Goal: Contribute content: Contribute content

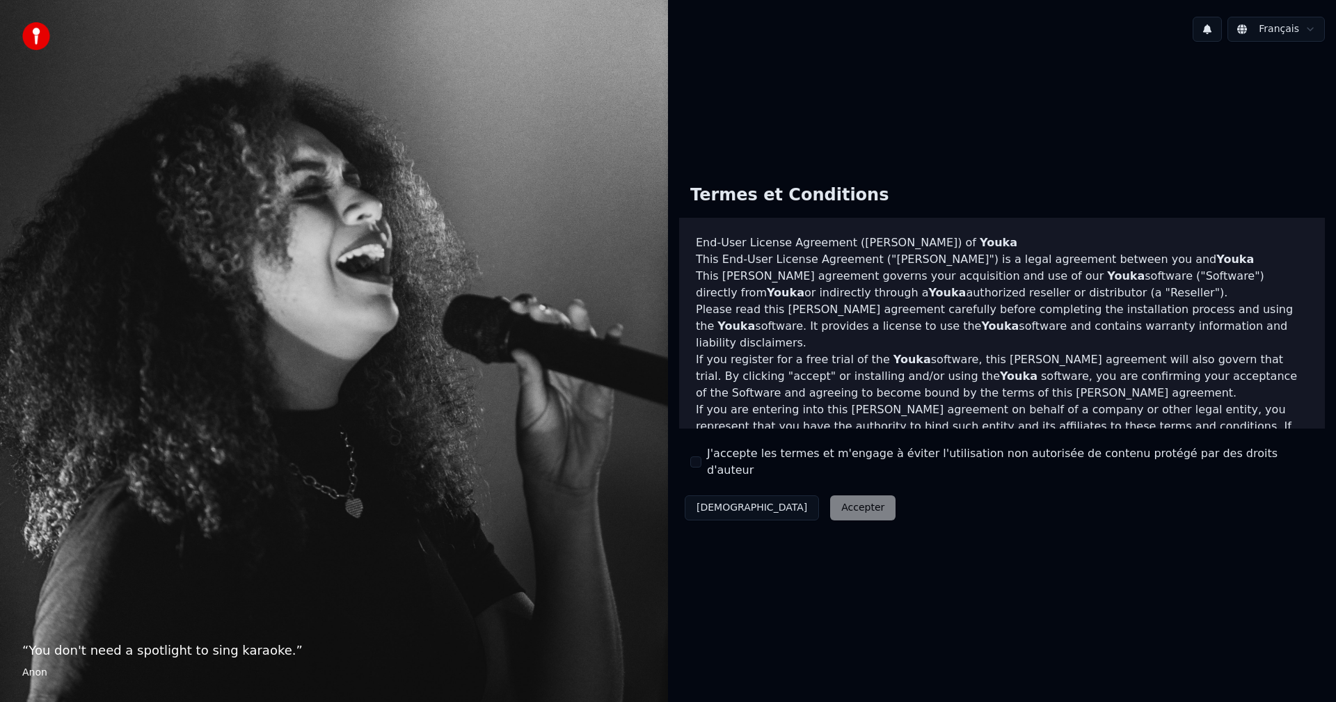
click at [912, 491] on div "Termes et Conditions End-User License Agreement ([PERSON_NAME]) of Youka This E…" at bounding box center [1002, 349] width 646 height 353
click at [784, 502] on div "Décliner Accepter" at bounding box center [790, 508] width 222 height 36
click at [697, 463] on button "J'accepte les termes et m'engage à éviter l'utilisation non autorisée de conten…" at bounding box center [695, 462] width 11 height 11
click at [830, 503] on button "Accepter" at bounding box center [862, 508] width 65 height 25
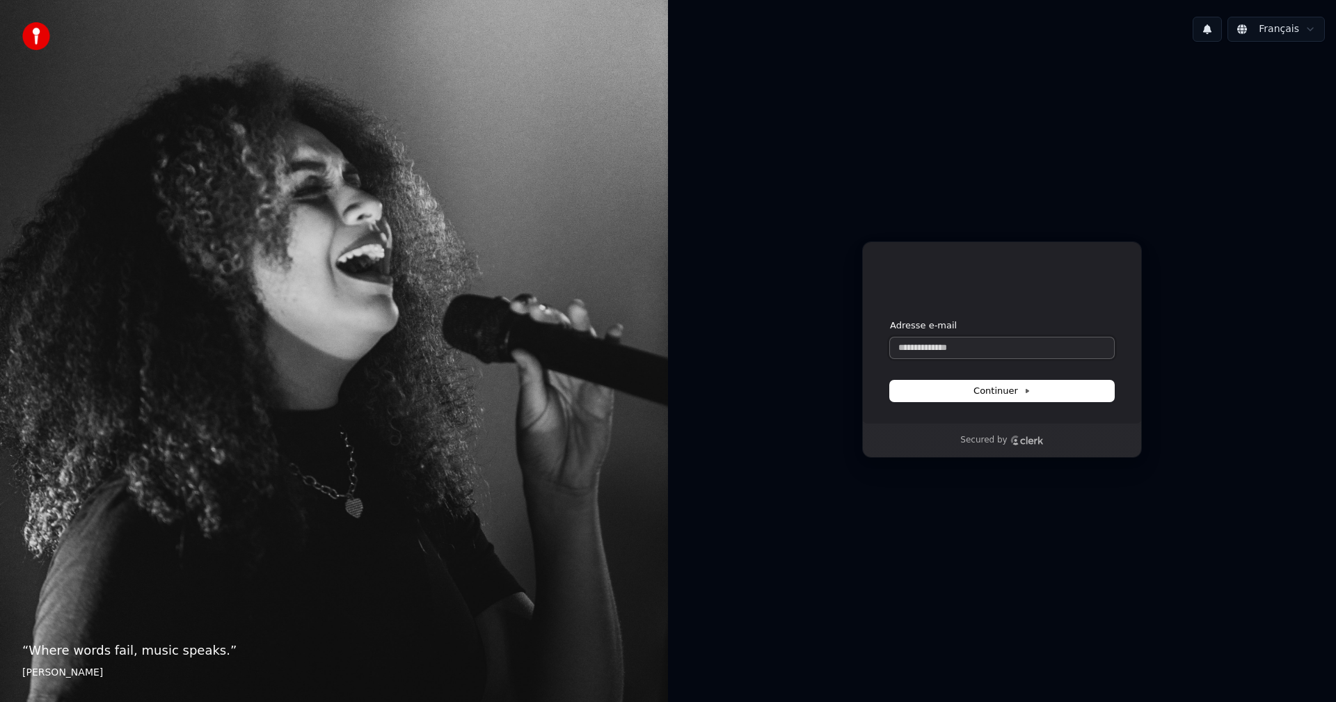
click at [956, 347] on input "Adresse e-mail" at bounding box center [1002, 348] width 224 height 21
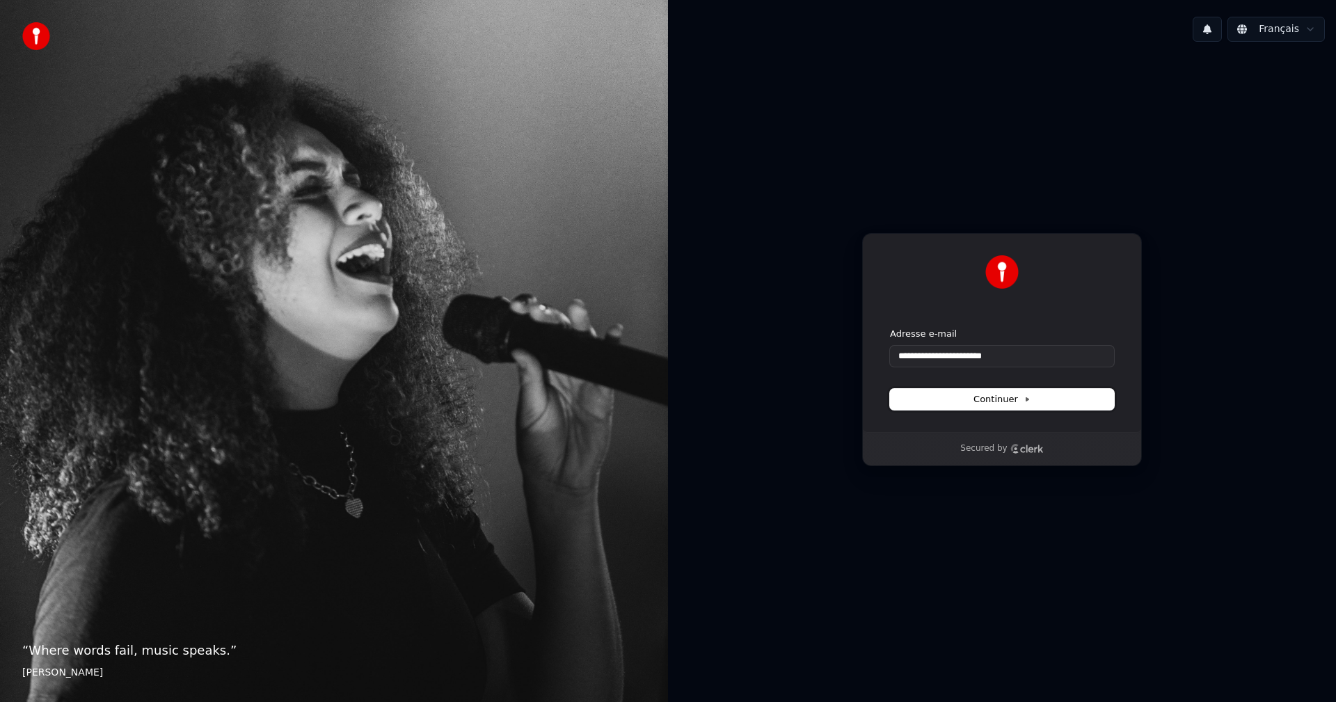
click at [975, 400] on span "Continuer" at bounding box center [1002, 399] width 57 height 13
type input "**********"
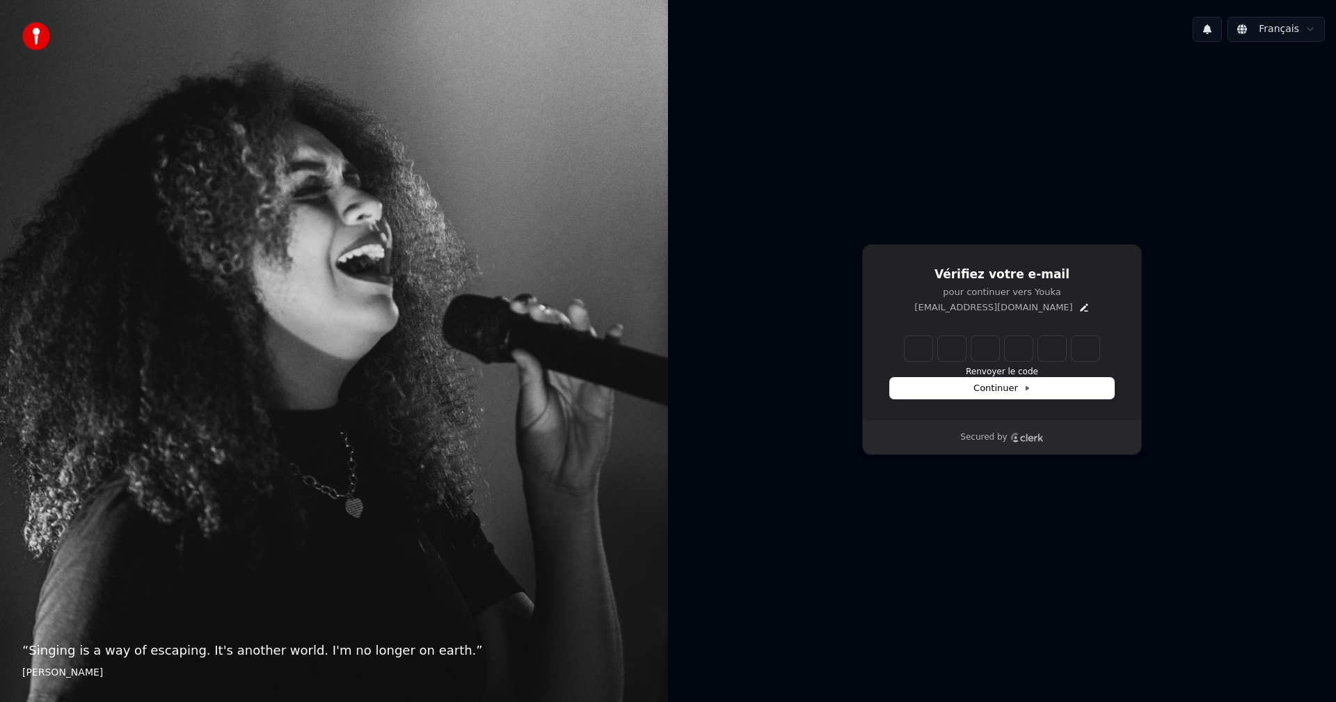
click at [917, 351] on input "Enter verification code" at bounding box center [1002, 348] width 195 height 25
paste input "******"
type input "******"
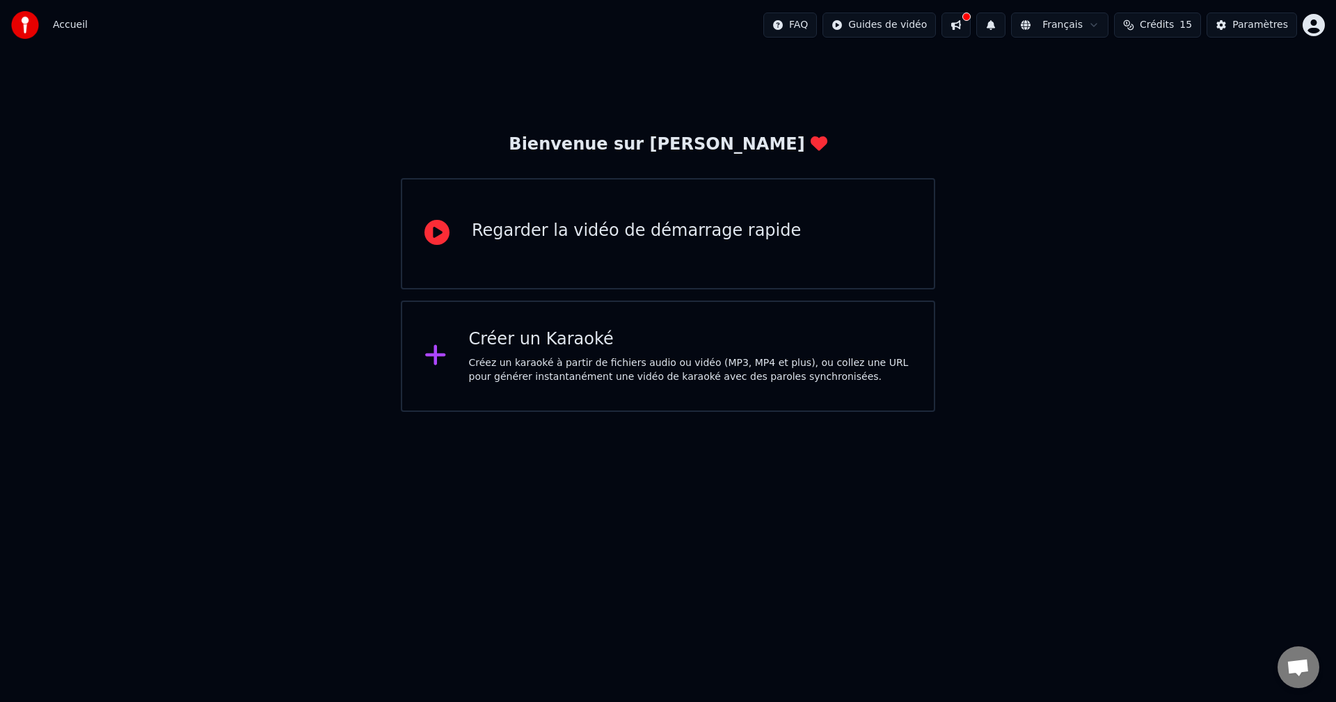
click at [947, 412] on html "Accueil FAQ Guides de vidéo Français Crédits 15 Paramètres Bienvenue sur Youka …" at bounding box center [668, 206] width 1336 height 412
click at [541, 341] on div "Créer un Karaoké" at bounding box center [690, 340] width 443 height 22
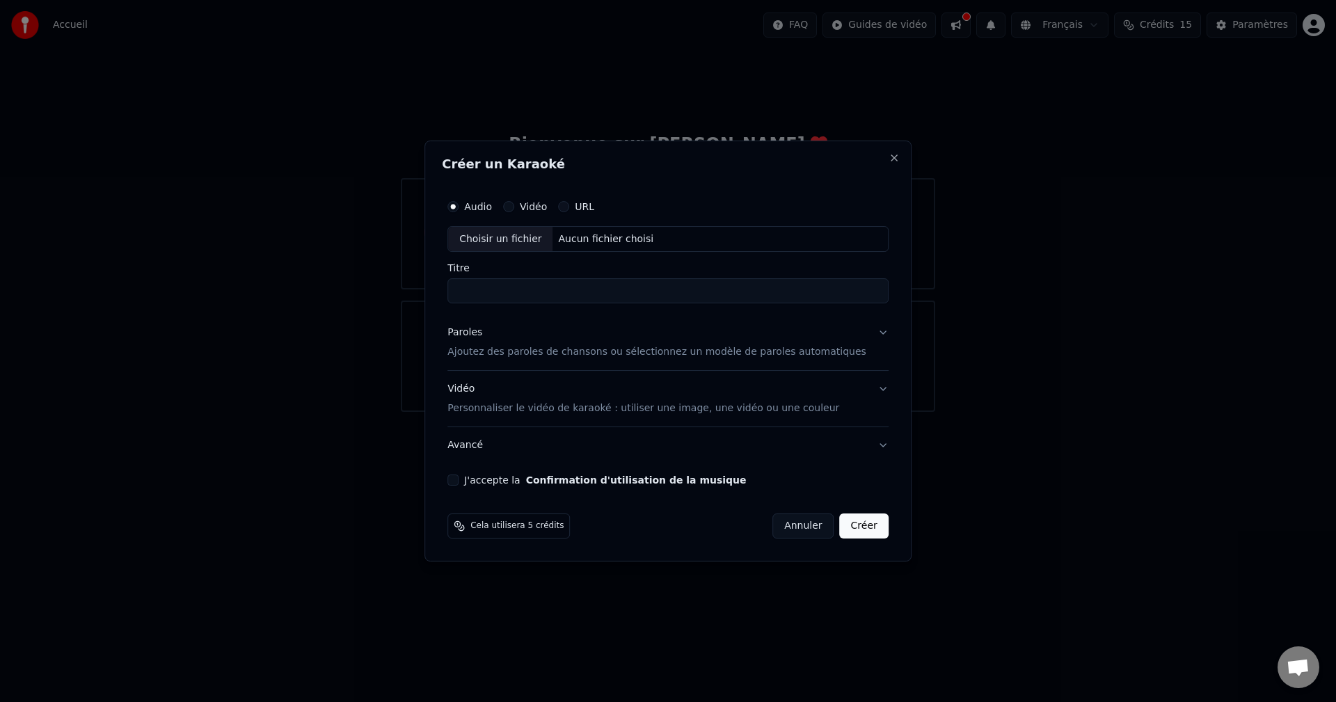
click at [537, 293] on input "Titre" at bounding box center [668, 291] width 441 height 25
paste input "**********"
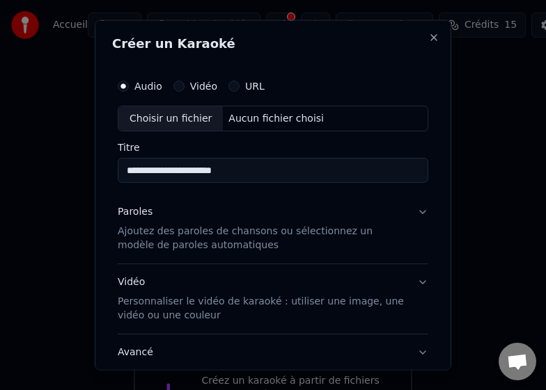
type input "**********"
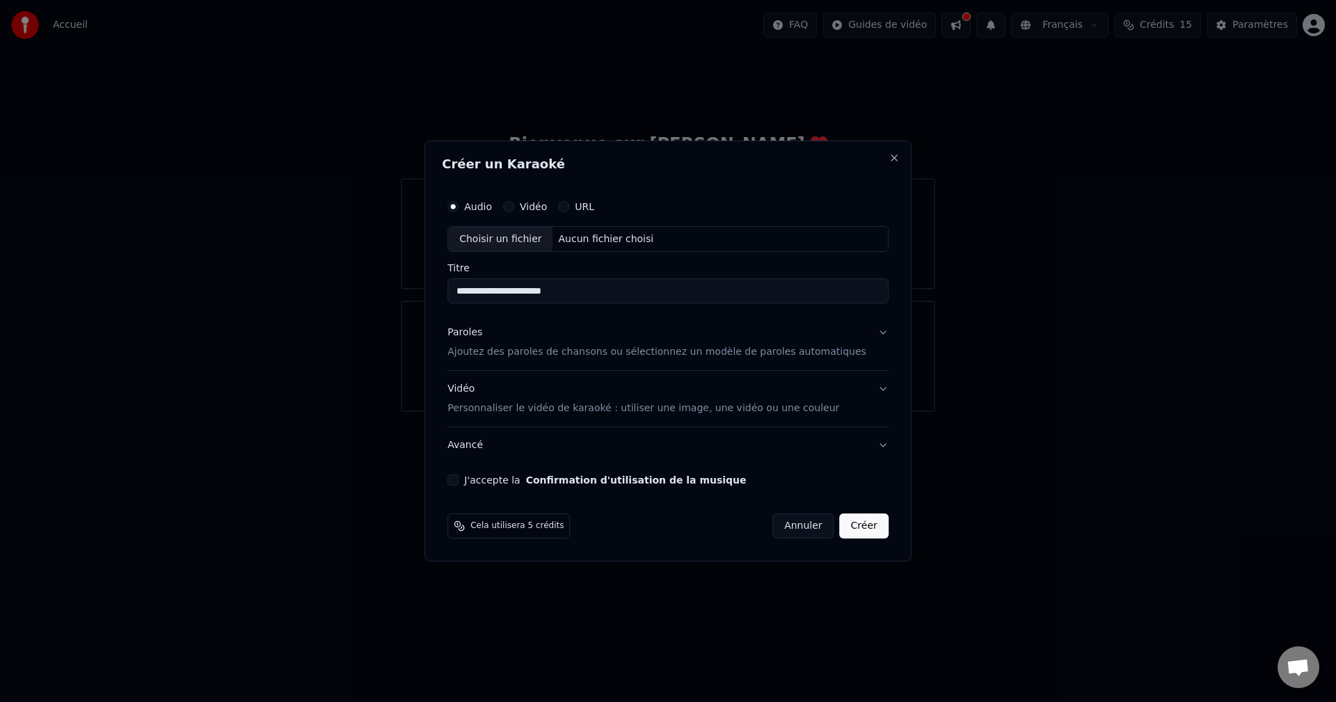
click at [610, 358] on p "Ajoutez des paroles de chansons ou sélectionnez un modèle de paroles automatiqu…" at bounding box center [657, 353] width 419 height 14
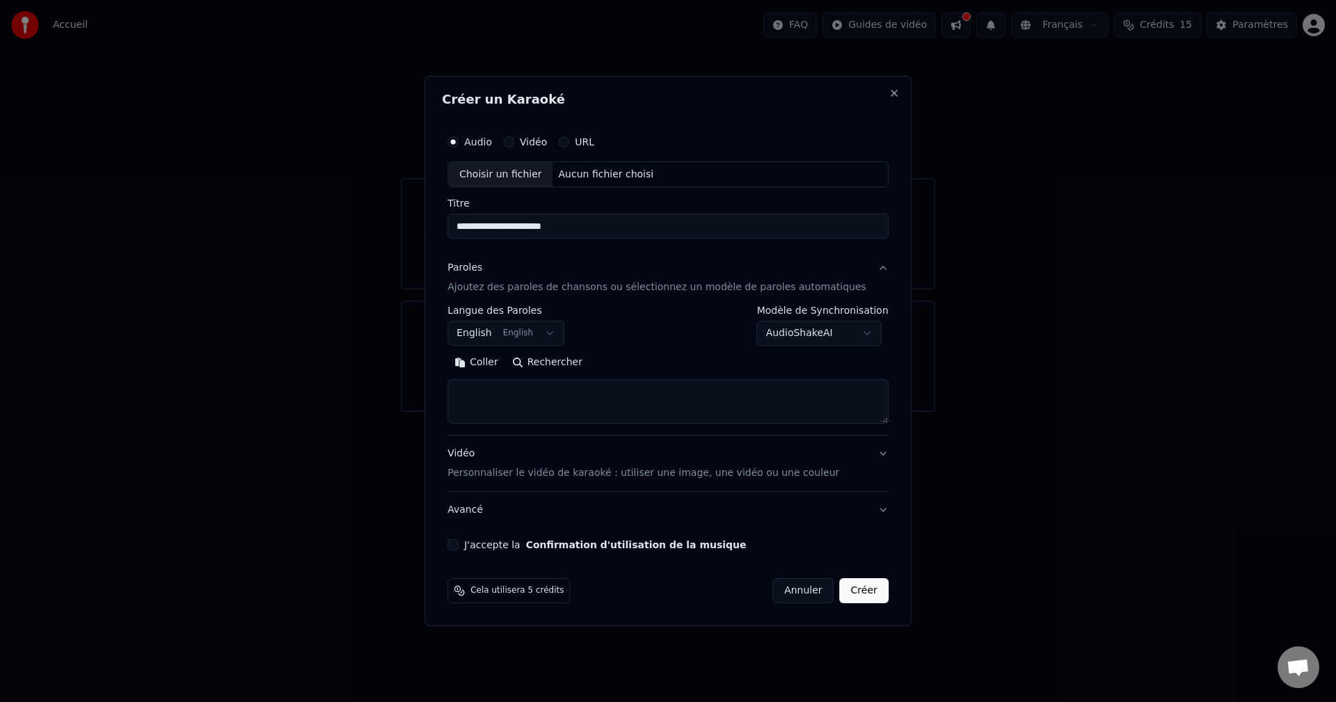
click at [560, 335] on button "English English" at bounding box center [506, 334] width 117 height 25
click at [665, 347] on body "**********" at bounding box center [668, 206] width 1336 height 412
click at [505, 363] on button "Coller" at bounding box center [477, 363] width 58 height 22
drag, startPoint x: 528, startPoint y: 395, endPoint x: 414, endPoint y: 394, distance: 114.1
click at [414, 394] on body "**********" at bounding box center [668, 206] width 1336 height 412
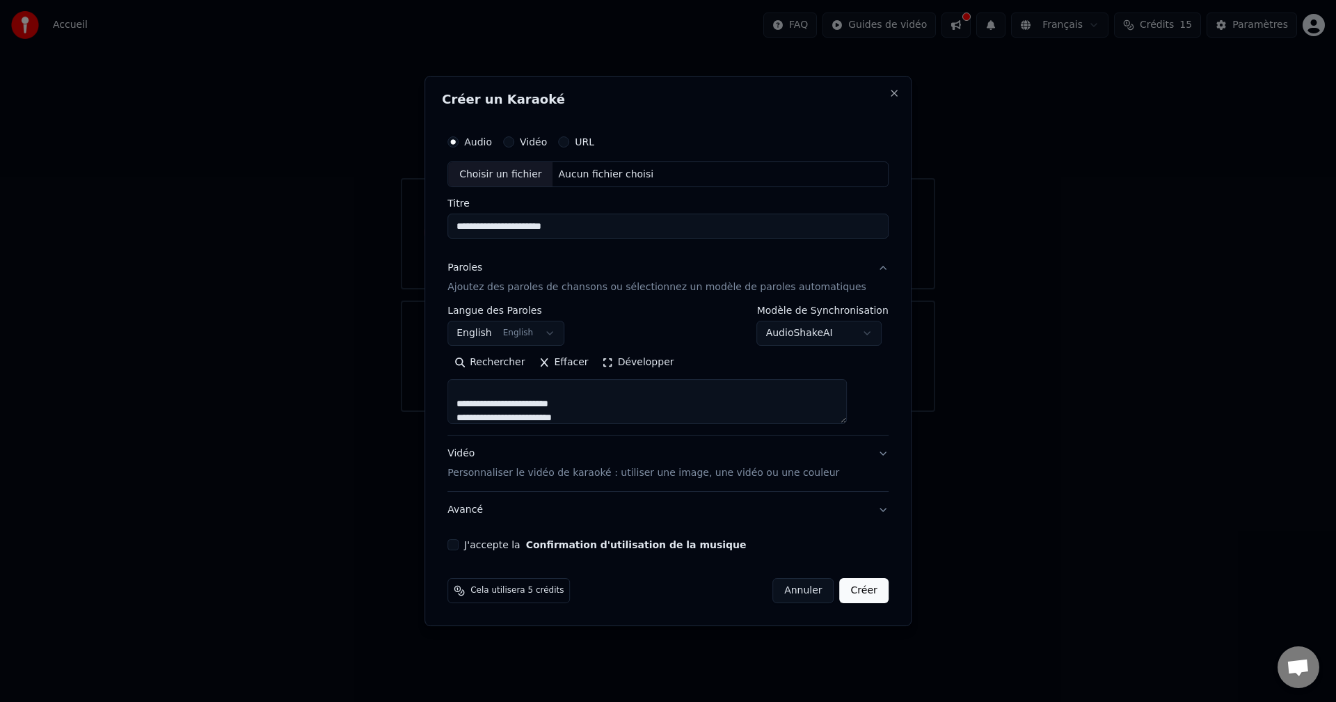
scroll to position [455, 0]
drag, startPoint x: 518, startPoint y: 387, endPoint x: 464, endPoint y: 406, distance: 57.7
click at [464, 406] on div "**********" at bounding box center [668, 340] width 452 height 434
click at [548, 394] on textarea "**********" at bounding box center [648, 402] width 400 height 45
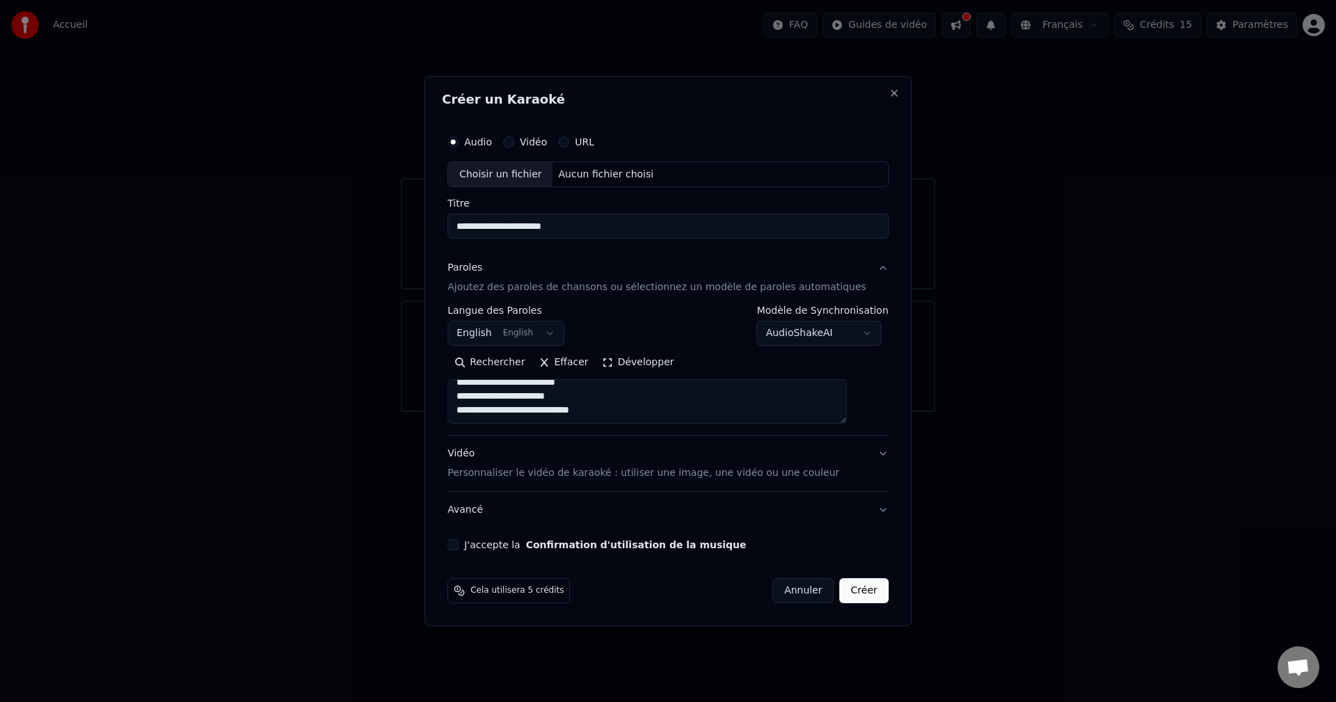
scroll to position [413, 0]
type textarea "**********"
click at [459, 548] on button "J'accepte la Confirmation d'utilisation de la musique" at bounding box center [453, 544] width 11 height 11
click at [533, 172] on div "Choisir un fichier" at bounding box center [500, 174] width 104 height 25
type input "**********"
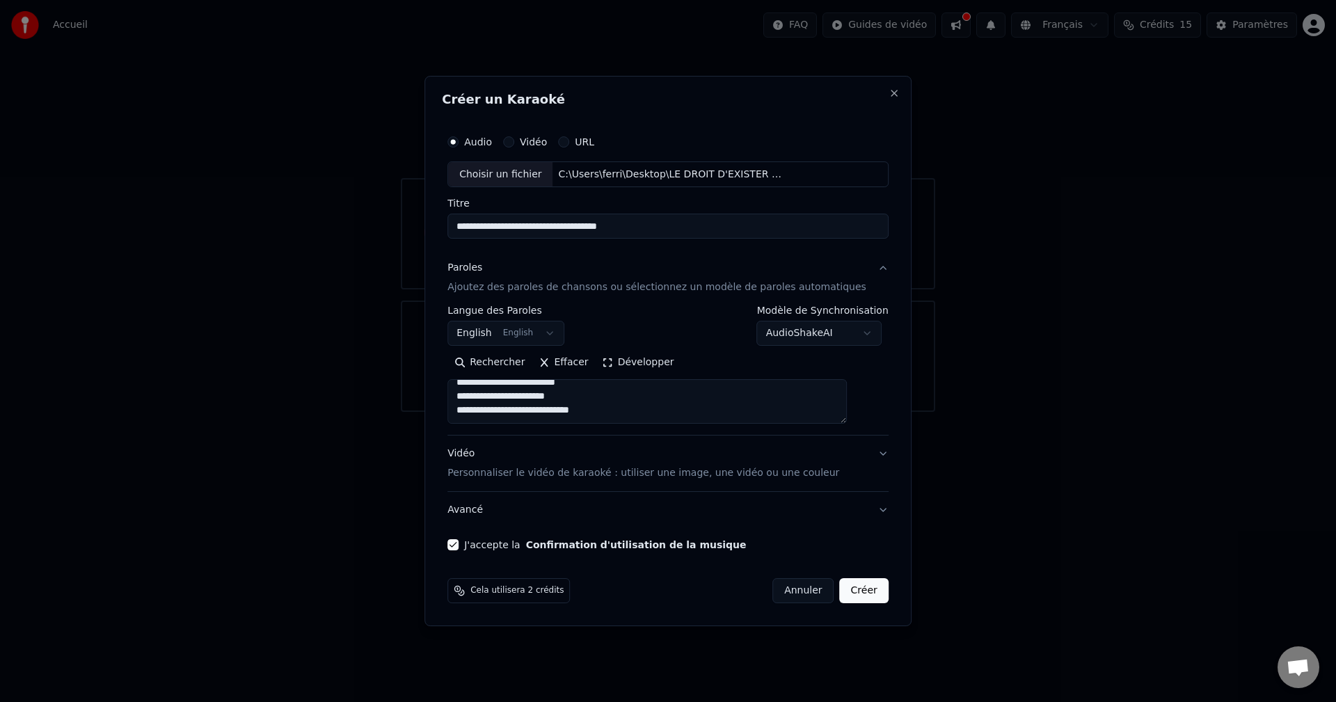
click at [843, 594] on button "Créer" at bounding box center [864, 590] width 49 height 25
select select "**"
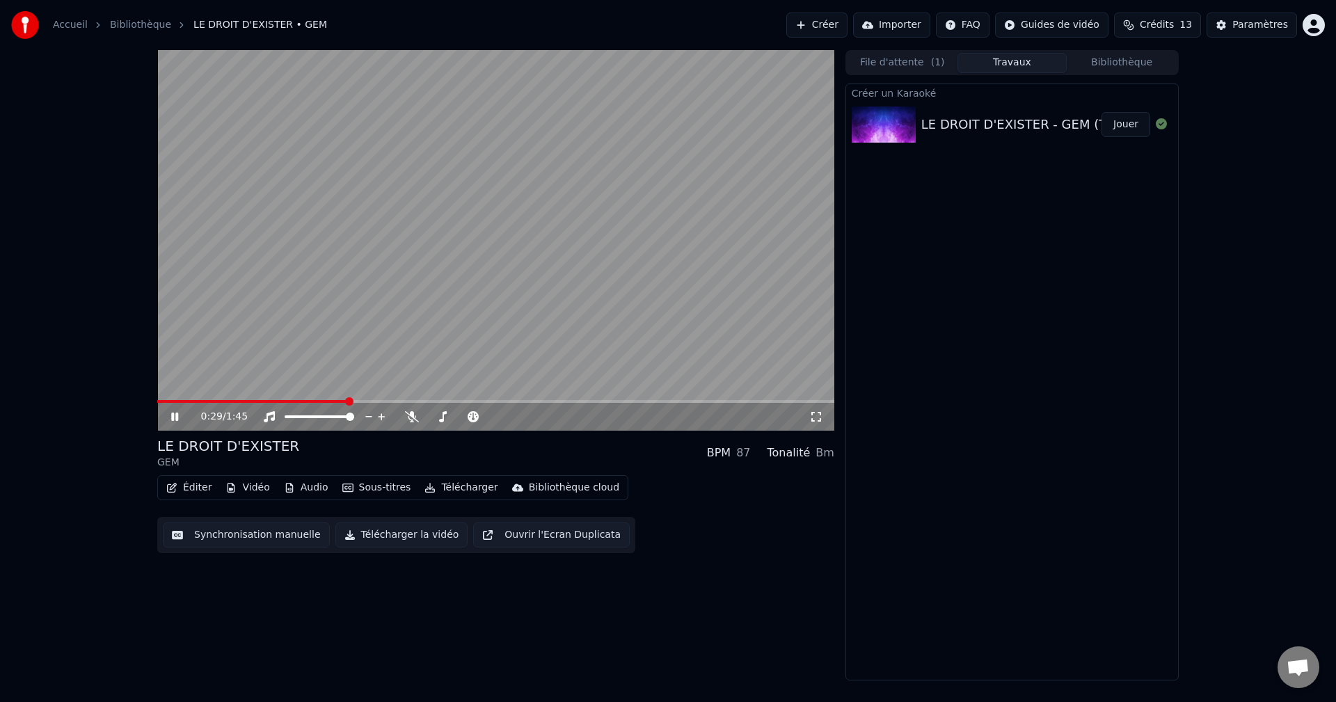
click at [525, 282] on video at bounding box center [495, 240] width 677 height 381
click at [157, 400] on span at bounding box center [161, 401] width 8 height 8
click at [174, 417] on icon at bounding box center [175, 417] width 8 height 10
click at [172, 420] on icon at bounding box center [174, 417] width 7 height 8
click at [157, 406] on span at bounding box center [161, 401] width 8 height 8
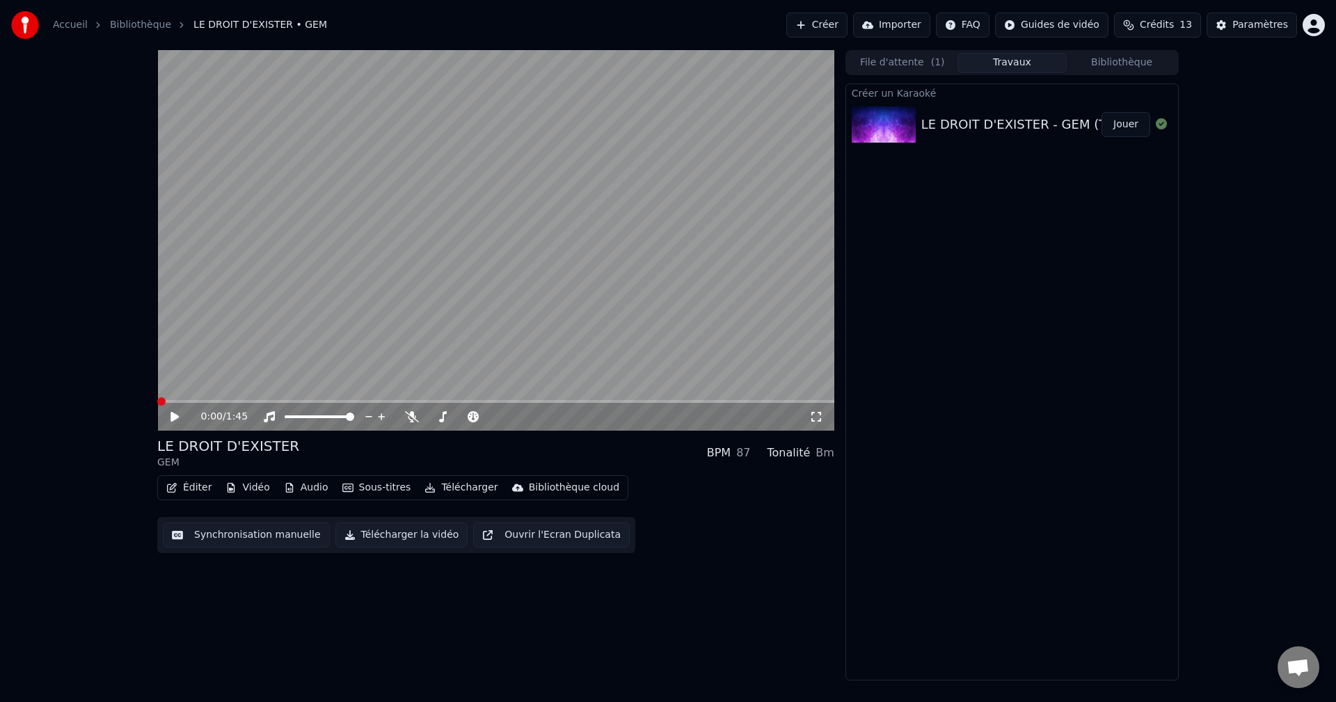
click at [100, 438] on div "0:00 / 1:45 LE DROIT D'EXISTER GEM BPM 87 Tonalité Bm Éditer Vidéo Audio Sous-t…" at bounding box center [668, 365] width 1336 height 631
click at [166, 417] on div "0:00 / 1:45" at bounding box center [496, 417] width 666 height 14
click at [173, 416] on icon at bounding box center [175, 417] width 8 height 10
click at [169, 418] on icon at bounding box center [184, 416] width 33 height 11
click at [157, 402] on span at bounding box center [161, 401] width 8 height 8
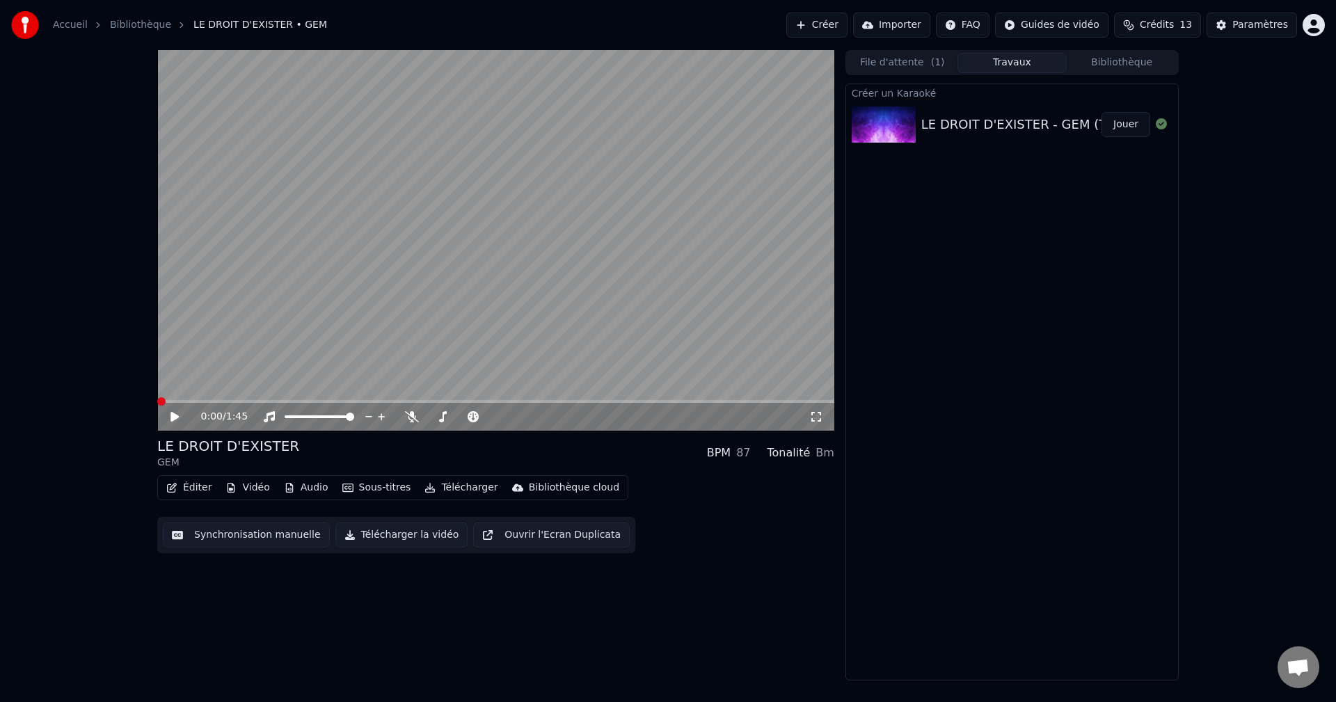
click at [381, 537] on button "Télécharger la vidéo" at bounding box center [401, 535] width 133 height 25
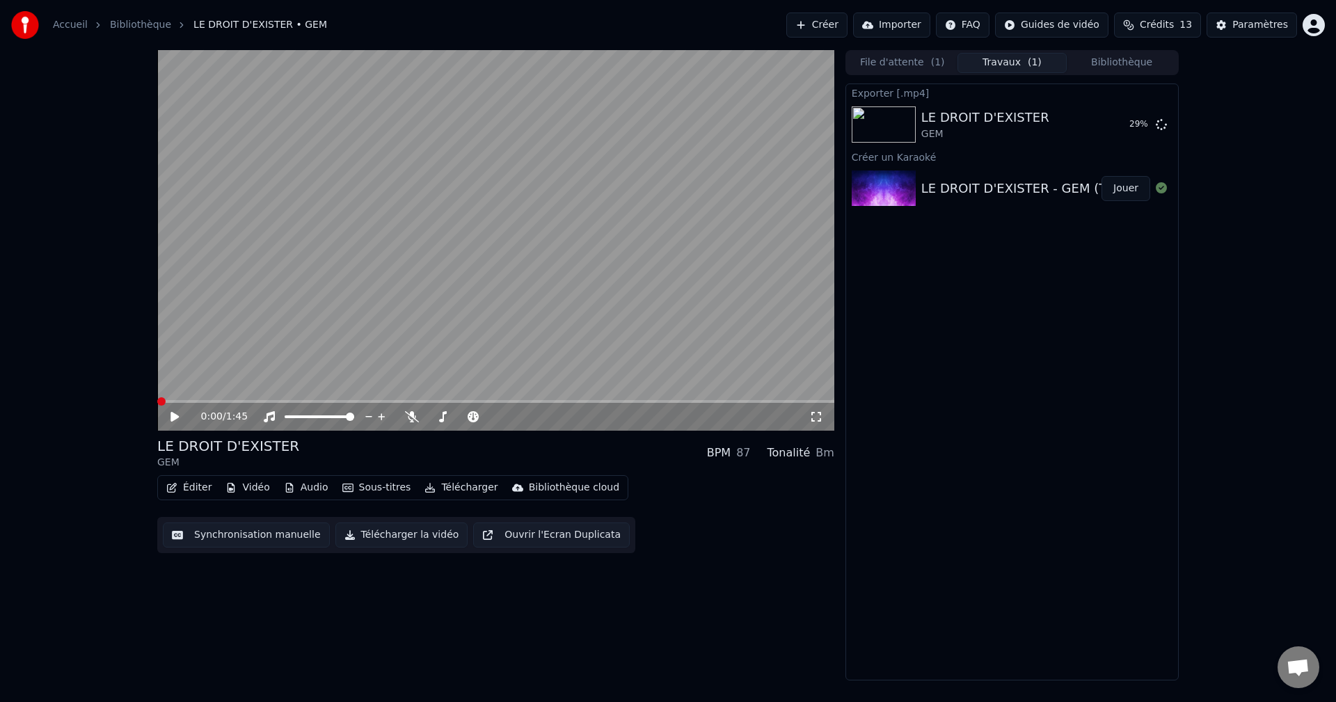
click at [170, 415] on div "0:00 / 1:45" at bounding box center [496, 417] width 666 height 14
click at [157, 400] on span at bounding box center [161, 401] width 8 height 8
click at [175, 411] on icon at bounding box center [184, 416] width 33 height 11
click at [179, 412] on icon at bounding box center [184, 416] width 33 height 11
click at [912, 303] on div "Exporter [.mp4] LE DROIT D'EXISTER GEM 35 % Créer un Karaoké LE DROIT D'EXISTER…" at bounding box center [1012, 382] width 333 height 597
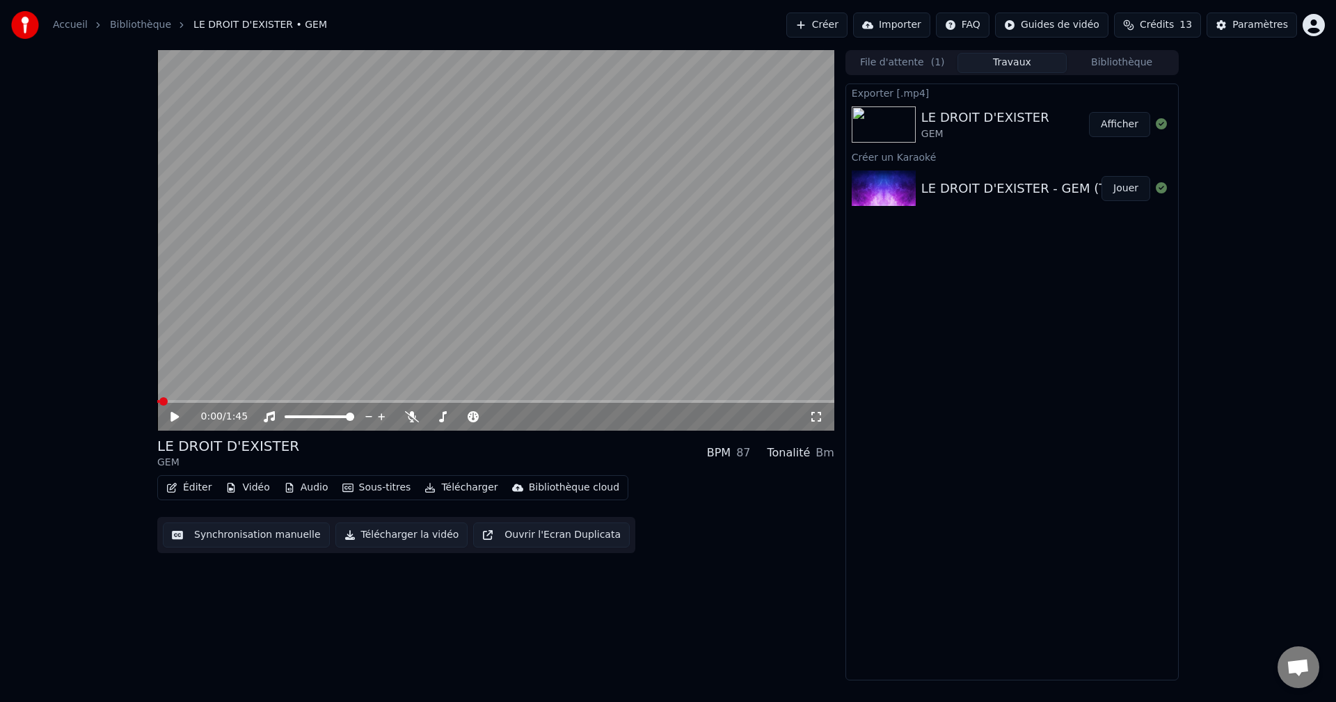
click at [1112, 127] on button "Afficher" at bounding box center [1119, 124] width 61 height 25
click at [168, 413] on div "0:00 / 1:45" at bounding box center [496, 417] width 666 height 14
click at [174, 418] on icon at bounding box center [175, 417] width 8 height 10
click at [157, 404] on span at bounding box center [161, 401] width 8 height 8
click at [172, 414] on icon at bounding box center [174, 417] width 7 height 8
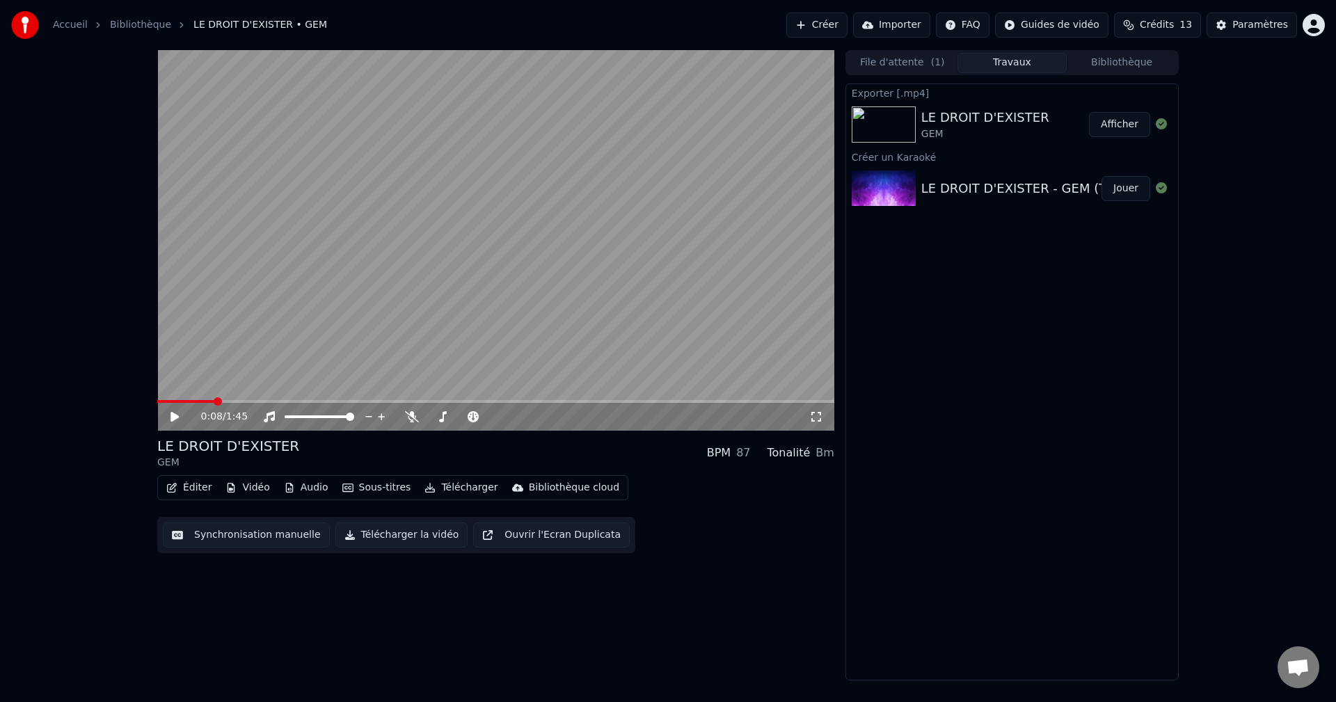
click at [1121, 191] on button "Jouer" at bounding box center [1126, 188] width 49 height 25
click at [178, 416] on icon at bounding box center [174, 417] width 7 height 8
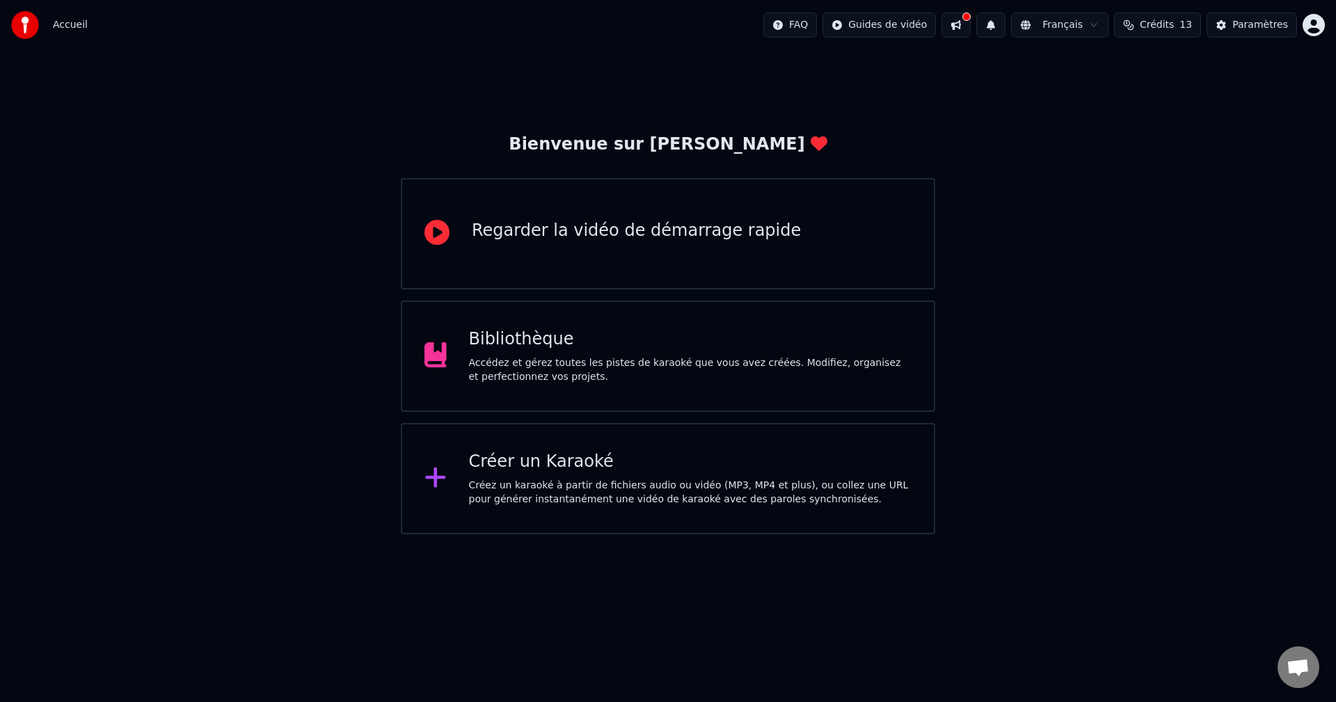
click at [748, 370] on div "Accédez et gérez toutes les pistes de karaoké que vous avez créées. Modifiez, o…" at bounding box center [690, 370] width 443 height 28
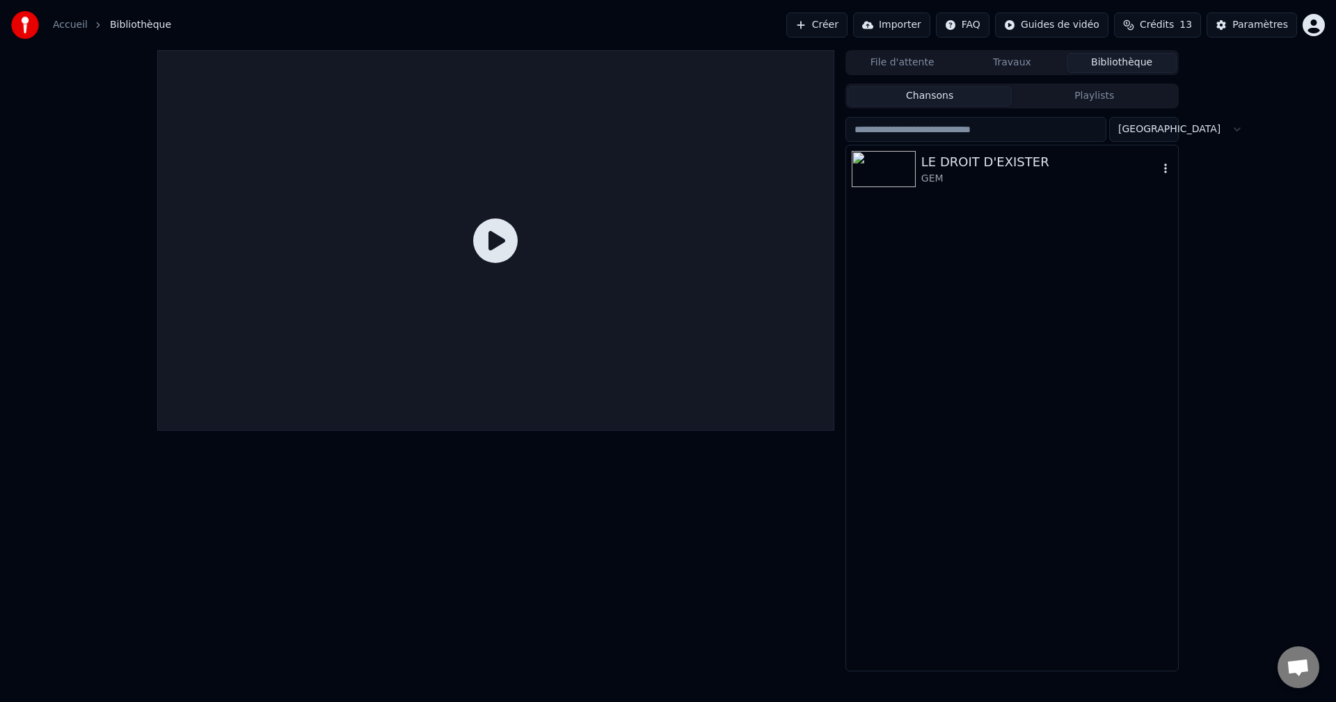
click at [1051, 178] on div "GEM" at bounding box center [1040, 179] width 237 height 14
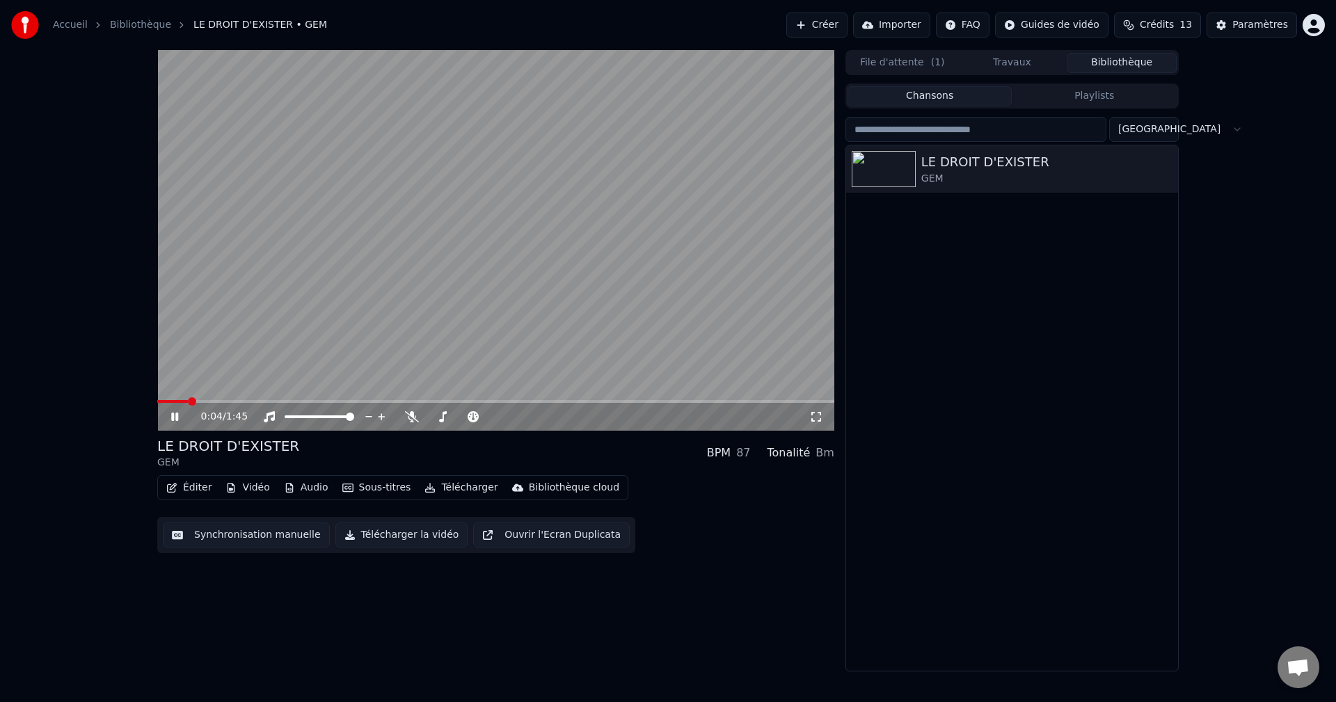
click at [172, 420] on icon at bounding box center [174, 417] width 7 height 8
click at [374, 489] on button "Sous-titres" at bounding box center [377, 487] width 80 height 19
click at [1164, 169] on icon "button" at bounding box center [1166, 168] width 14 height 11
click at [1036, 270] on div "LE DROIT D'EXISTER GEM" at bounding box center [1012, 407] width 332 height 525
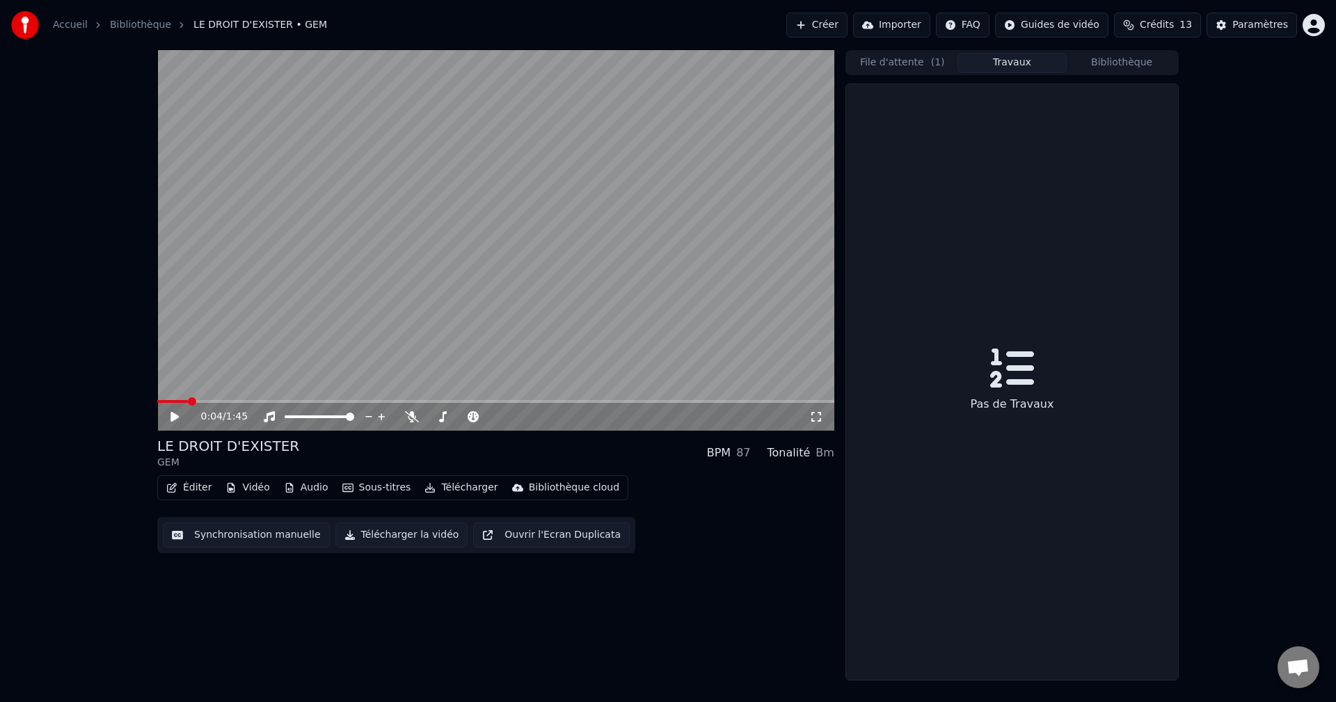
click at [1018, 58] on button "Travaux" at bounding box center [1013, 63] width 110 height 20
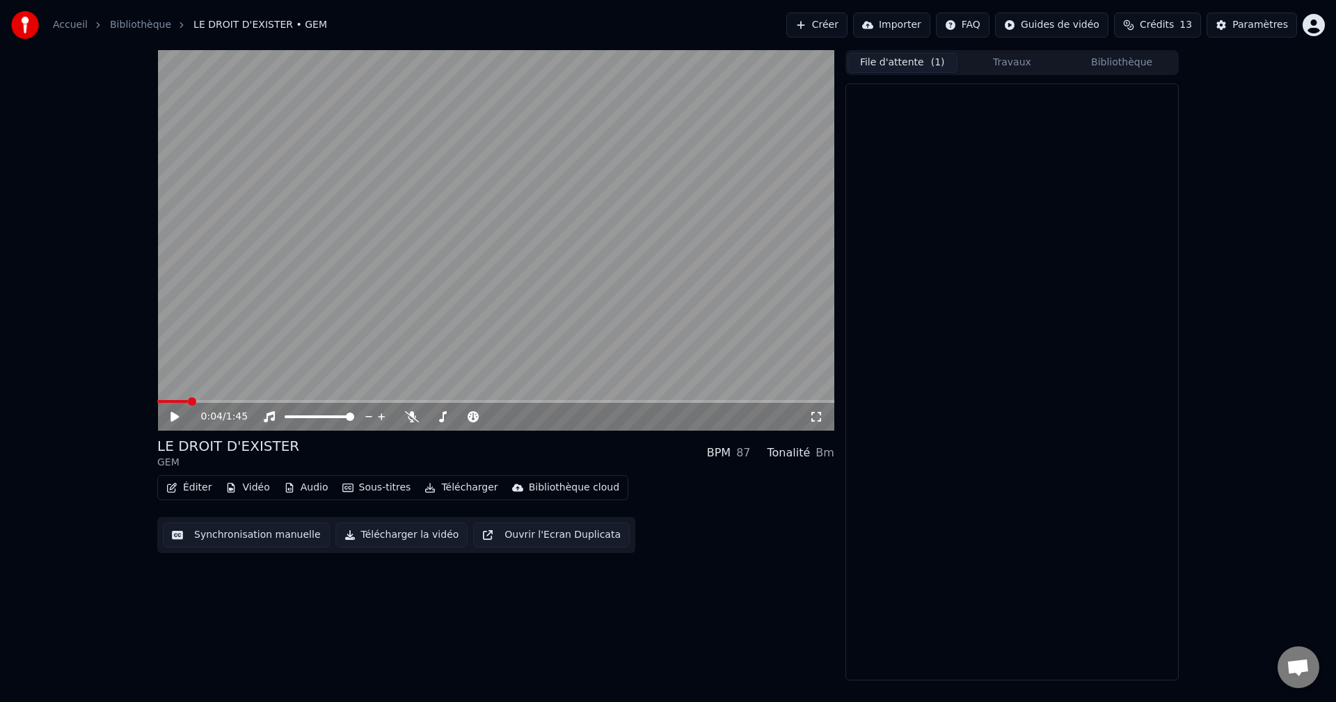
click at [903, 65] on button "File d'attente ( 1 )" at bounding box center [903, 63] width 110 height 20
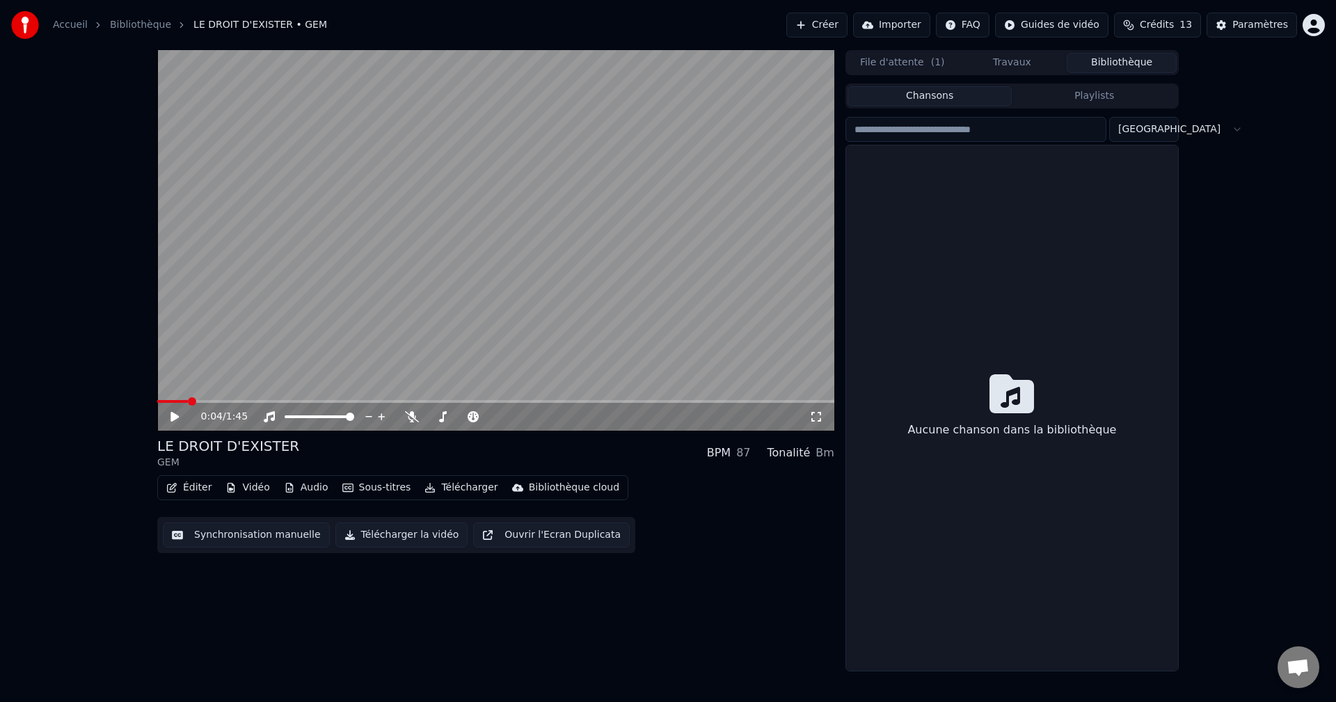
click at [1100, 60] on button "Bibliothèque" at bounding box center [1122, 63] width 110 height 20
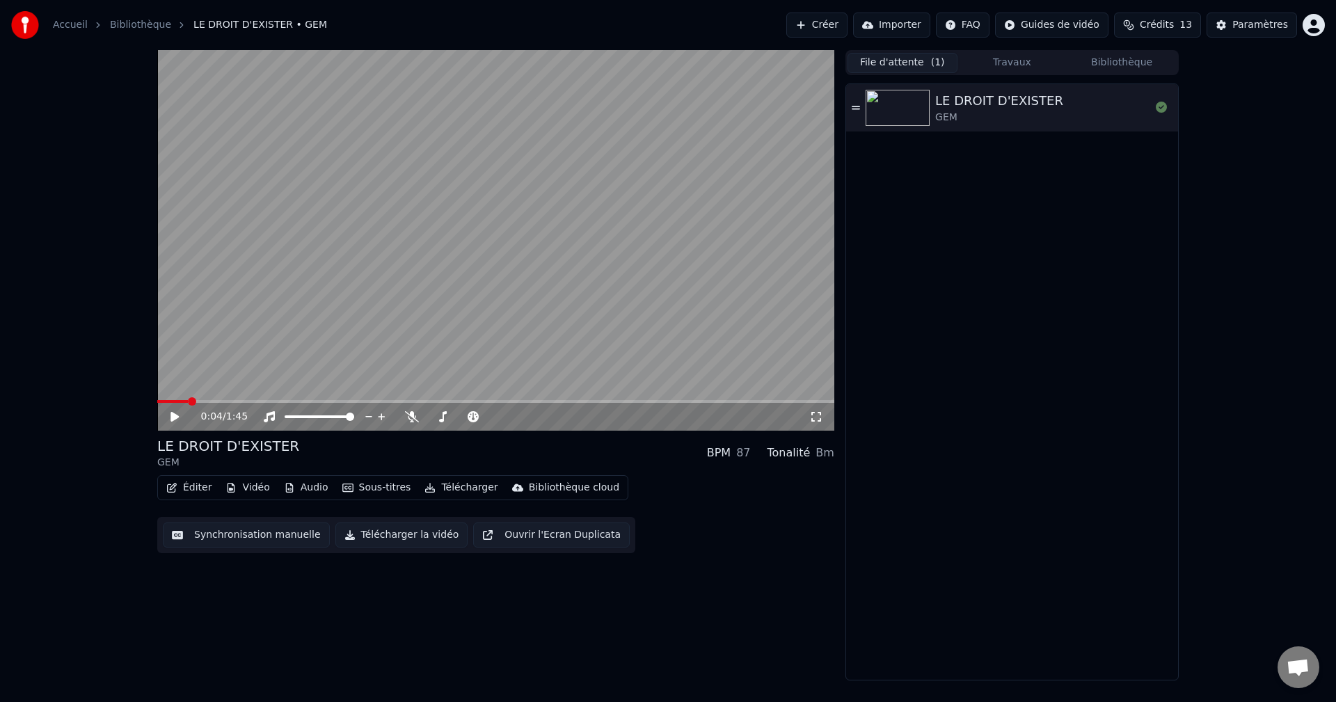
click at [923, 59] on button "File d'attente ( 1 )" at bounding box center [903, 63] width 110 height 20
click at [979, 109] on div "LE DROIT D'EXISTER" at bounding box center [999, 100] width 128 height 19
click at [174, 418] on icon at bounding box center [174, 417] width 7 height 8
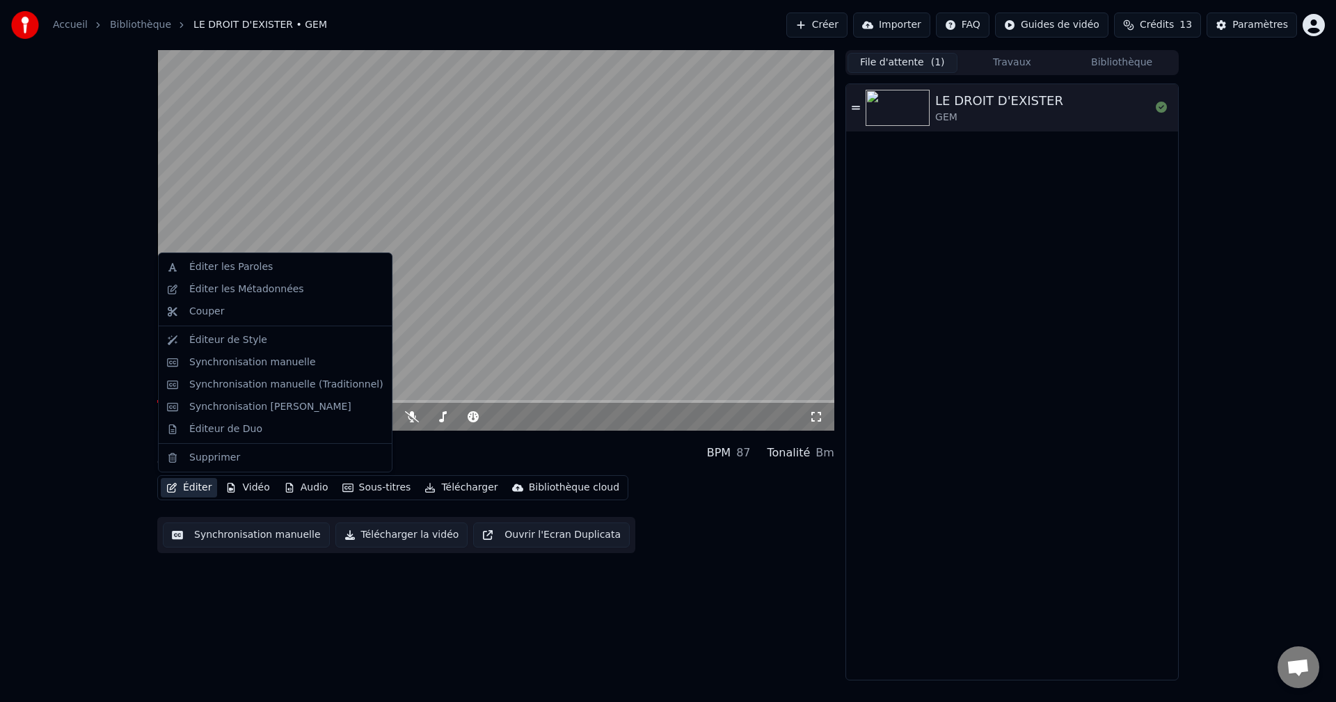
click at [193, 489] on button "Éditer" at bounding box center [189, 487] width 56 height 19
click at [246, 270] on div "Éditer les Paroles" at bounding box center [231, 267] width 84 height 14
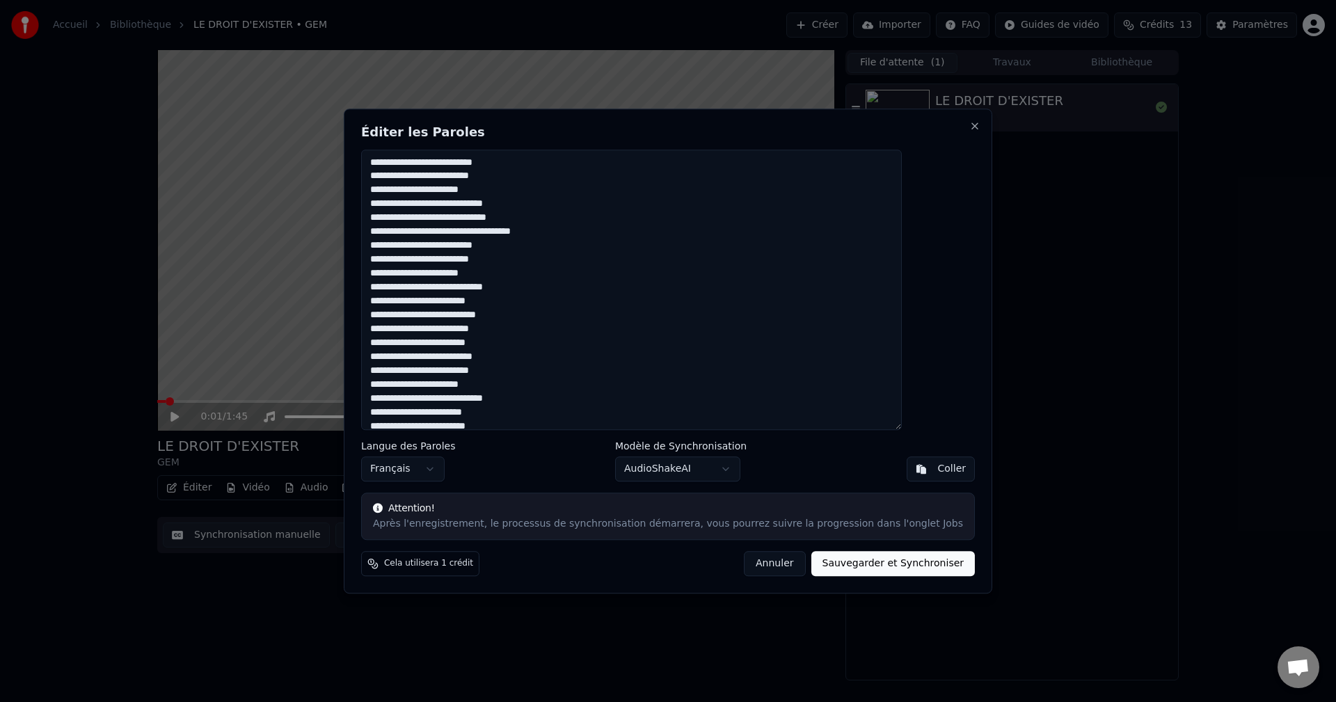
click at [476, 414] on textarea "**********" at bounding box center [631, 290] width 541 height 281
click at [487, 390] on textarea "**********" at bounding box center [631, 290] width 541 height 281
click at [498, 333] on textarea "**********" at bounding box center [631, 290] width 541 height 281
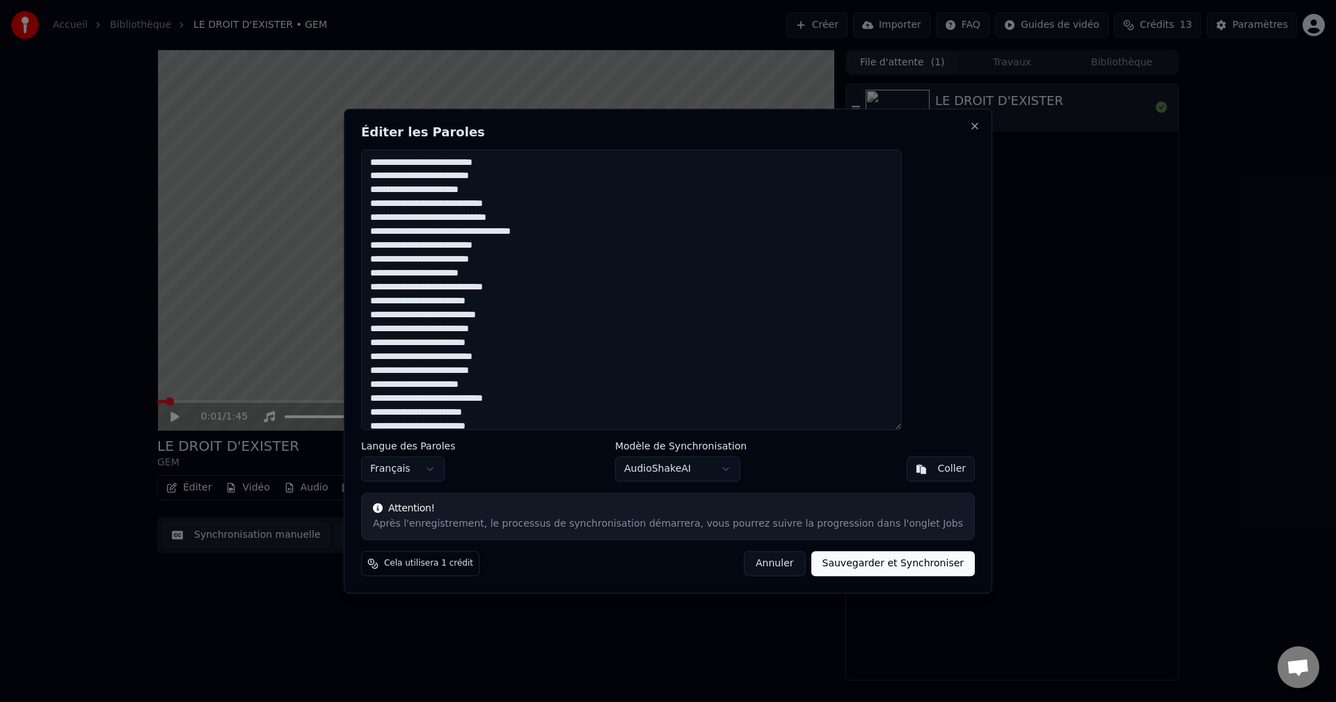
type textarea "**********"
click at [846, 562] on button "Sauvegarder et Synchroniser" at bounding box center [894, 563] width 164 height 25
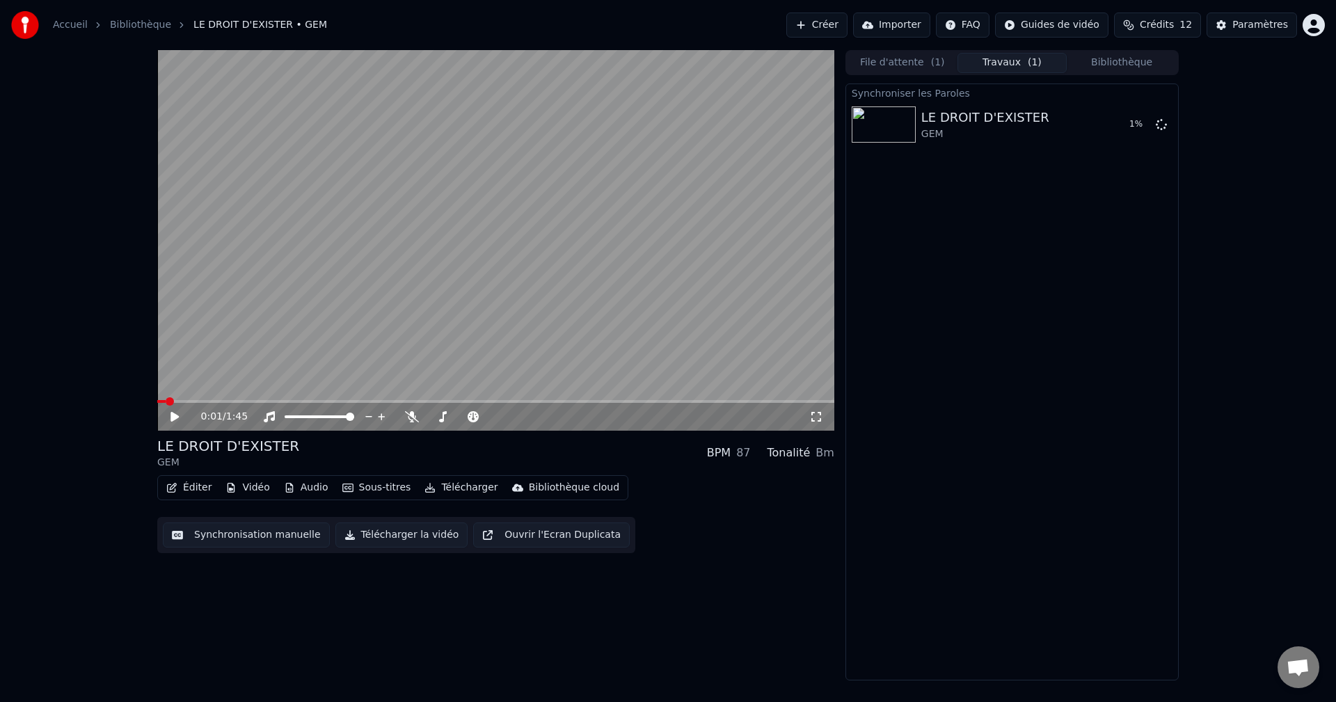
click at [175, 418] on icon at bounding box center [175, 417] width 8 height 10
click at [1129, 125] on button "Jouer" at bounding box center [1126, 124] width 49 height 25
click at [176, 420] on icon at bounding box center [174, 417] width 7 height 8
click at [411, 534] on button "Télécharger la vidéo" at bounding box center [401, 535] width 133 height 25
click at [791, 501] on div "Éditer Vidéo Audio Sous-titres Télécharger Bibliothèque cloud Synchronisation m…" at bounding box center [495, 514] width 677 height 78
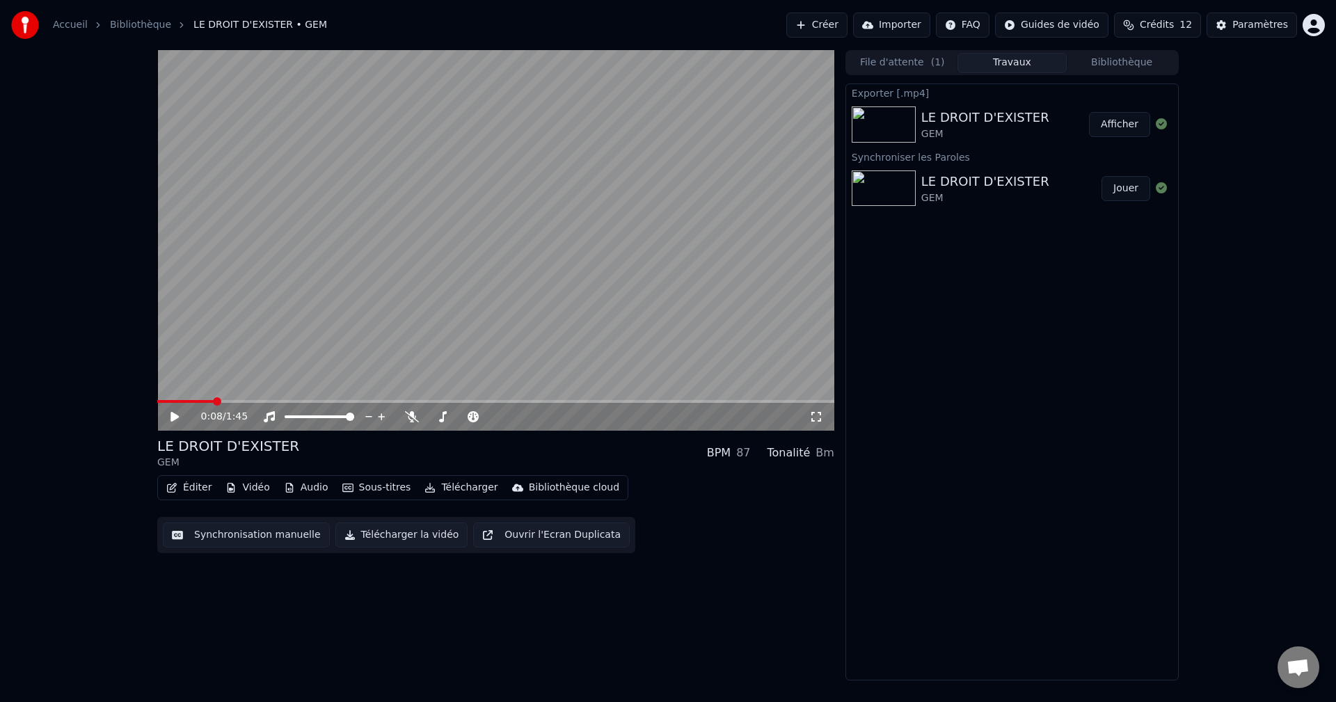
click at [1002, 120] on div "LE DROIT D'EXISTER" at bounding box center [986, 117] width 128 height 19
click at [1004, 123] on div "LE DROIT D'EXISTER" at bounding box center [986, 117] width 128 height 19
click at [399, 537] on button "Télécharger la vidéo" at bounding box center [401, 535] width 133 height 25
click at [957, 189] on div "LE DROIT D'EXISTER" at bounding box center [986, 181] width 128 height 19
click at [1123, 190] on button "Afficher" at bounding box center [1119, 188] width 61 height 25
